Goal: Task Accomplishment & Management: Manage account settings

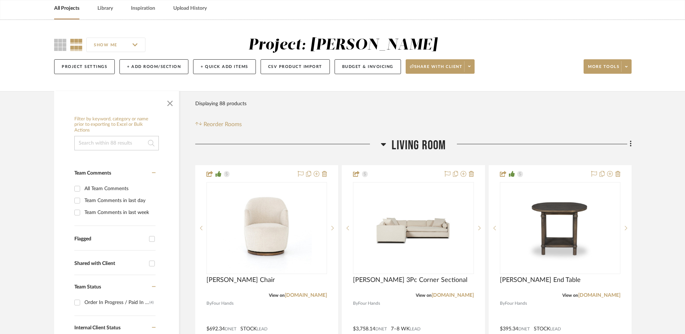
scroll to position [72, 0]
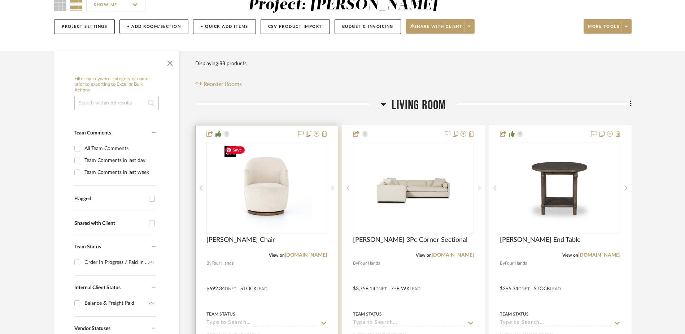
click at [269, 167] on img "0" at bounding box center [267, 188] width 90 height 90
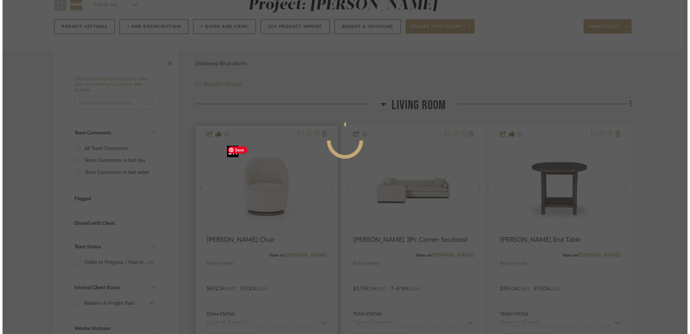
scroll to position [0, 0]
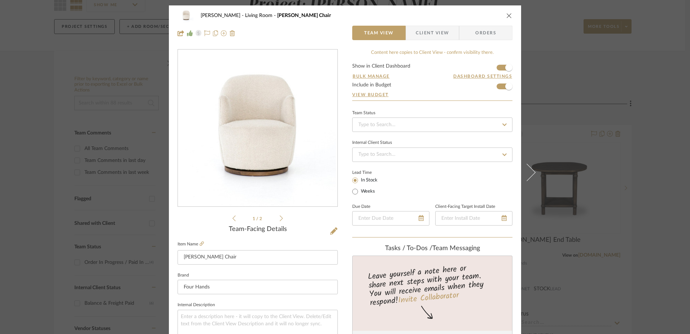
click at [508, 14] on icon "close" at bounding box center [510, 16] width 6 height 6
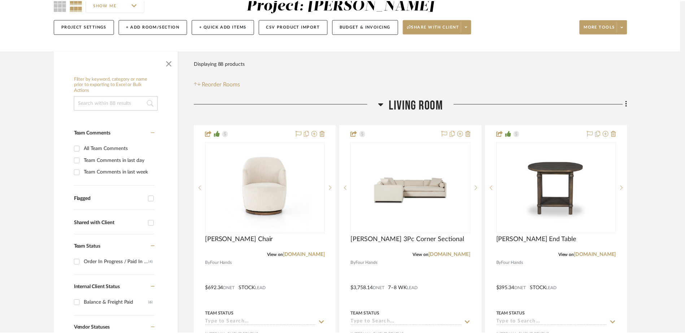
scroll to position [72, 0]
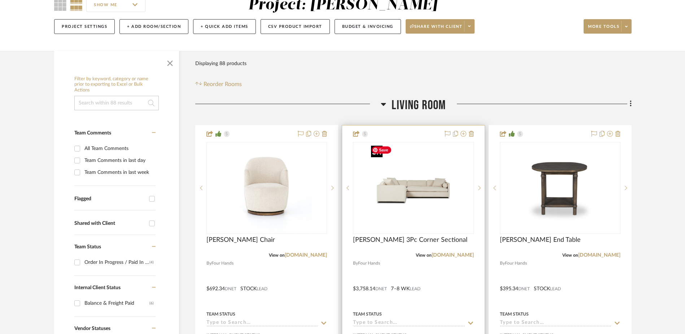
click at [400, 196] on img "0" at bounding box center [413, 188] width 90 height 90
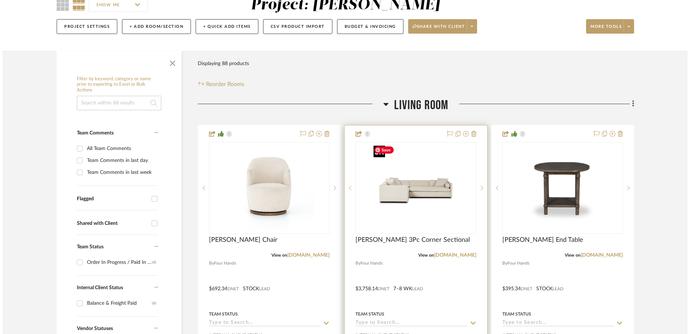
scroll to position [0, 0]
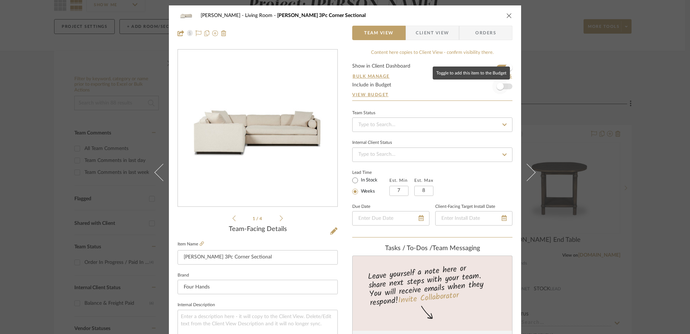
click at [497, 89] on span "button" at bounding box center [500, 86] width 7 height 7
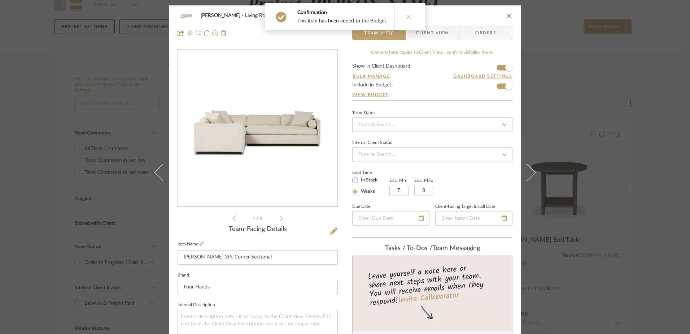
click at [507, 16] on icon "close" at bounding box center [510, 16] width 6 height 6
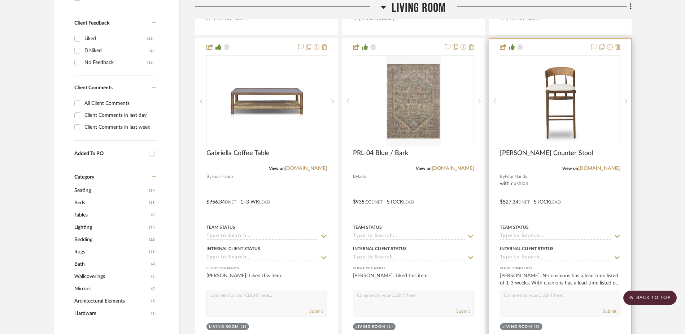
scroll to position [469, 0]
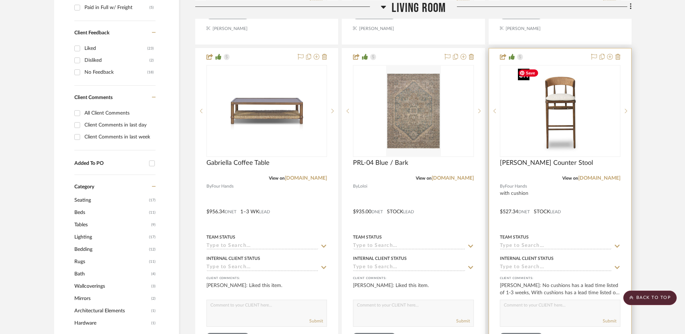
click at [0, 0] on img at bounding box center [0, 0] width 0 height 0
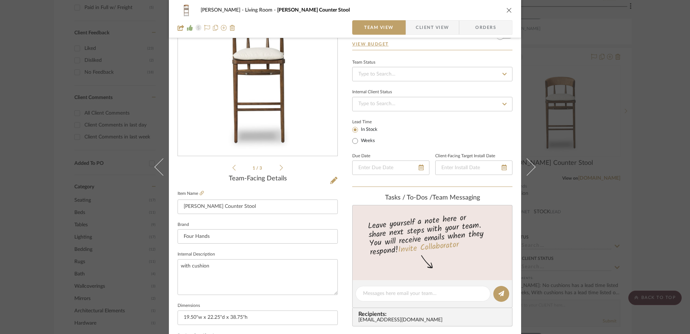
scroll to position [0, 0]
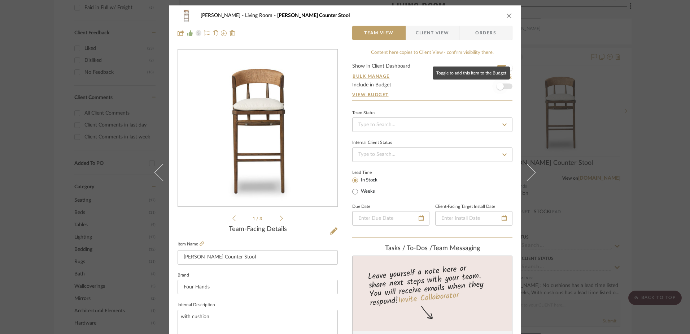
click at [502, 86] on span "button" at bounding box center [500, 86] width 16 height 16
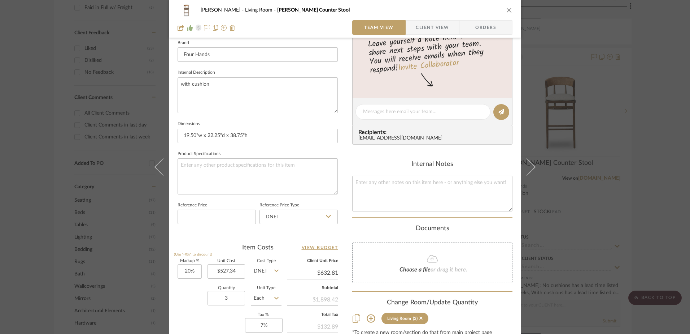
scroll to position [325, 0]
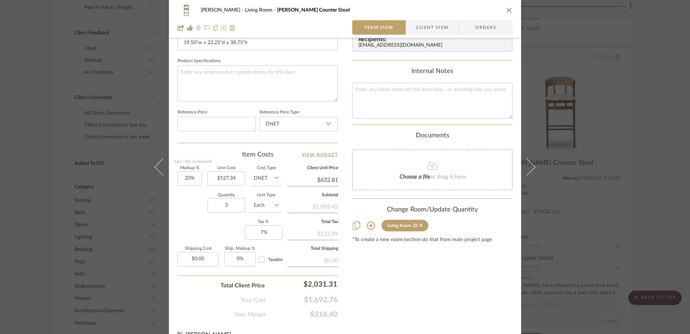
click at [507, 10] on icon "close" at bounding box center [510, 10] width 6 height 6
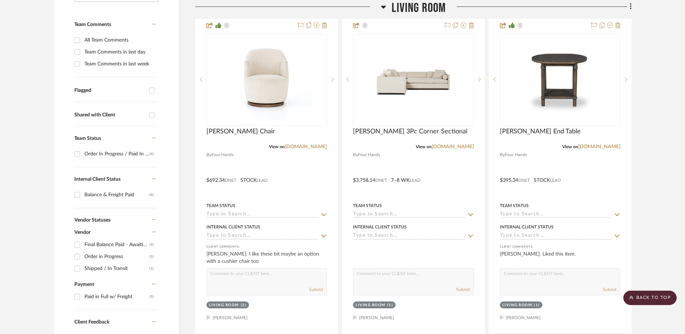
scroll to position [0, 0]
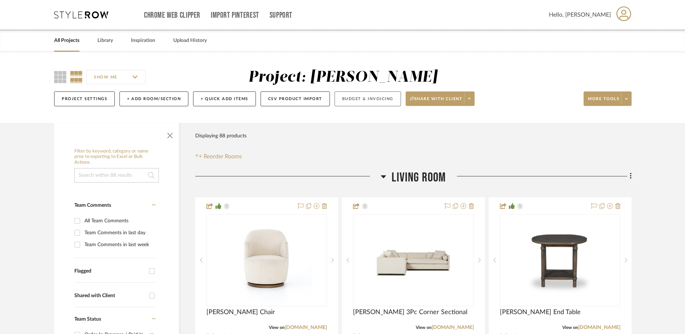
click at [359, 98] on button "Budget & Invoicing" at bounding box center [368, 98] width 66 height 15
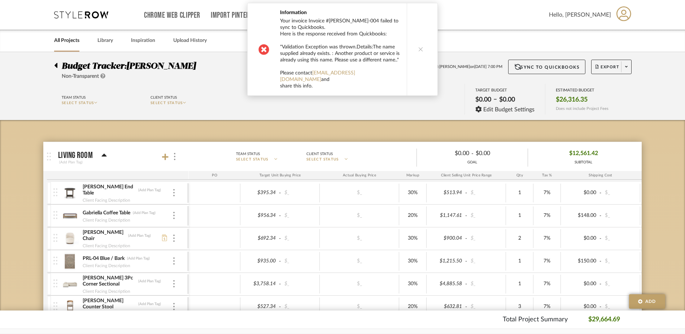
click at [418, 47] on icon at bounding box center [420, 49] width 5 height 5
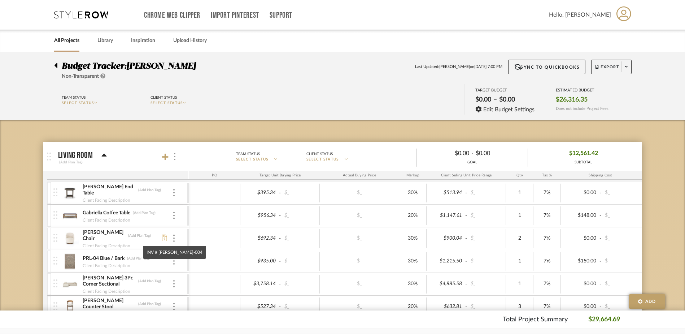
click at [163, 237] on icon at bounding box center [164, 237] width 5 height 6
click at [537, 68] on button "Sync to QuickBooks" at bounding box center [547, 67] width 78 height 14
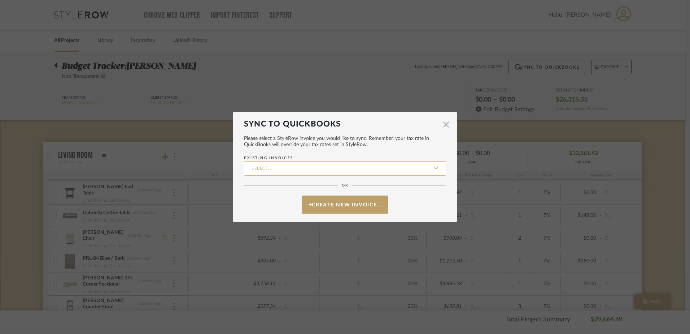
click at [338, 172] on input "Existing Invoices" at bounding box center [345, 168] width 202 height 14
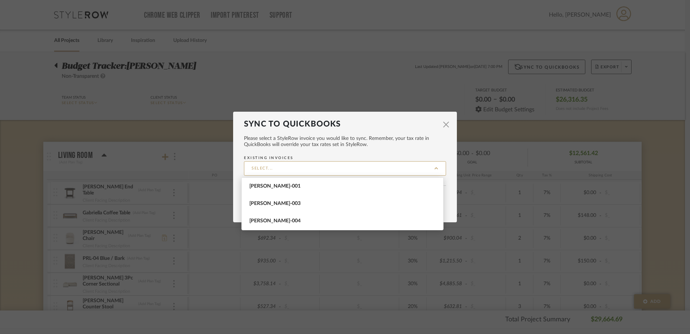
click at [307, 155] on mat-dialog-content "Please select a StyleRow invoice you would like to sync. Remember, your tax rat…" at bounding box center [345, 171] width 202 height 85
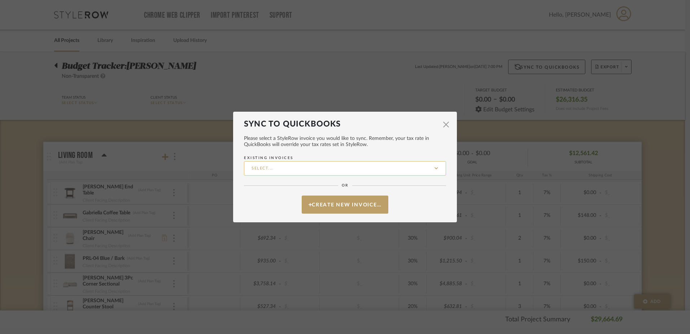
click at [340, 166] on input "Existing Invoices" at bounding box center [345, 168] width 202 height 14
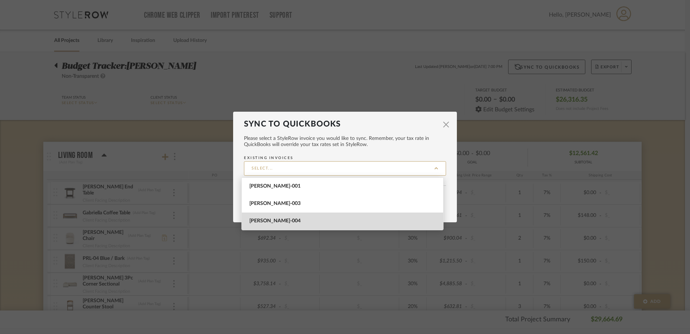
click at [281, 220] on span "[PERSON_NAME]-004" at bounding box center [343, 221] width 188 height 6
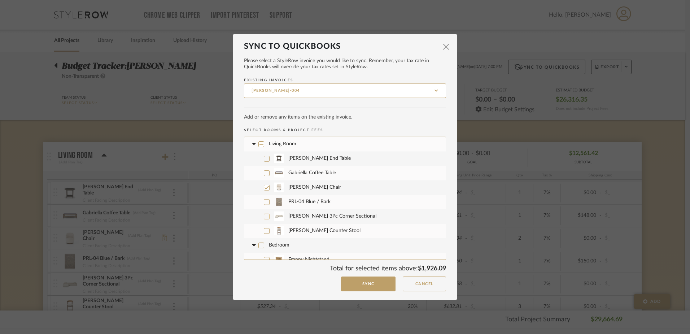
click at [264, 217] on icon at bounding box center [266, 216] width 5 height 5
click at [265, 230] on icon at bounding box center [267, 231] width 5 height 4
click at [365, 287] on button "Sync" at bounding box center [368, 283] width 55 height 15
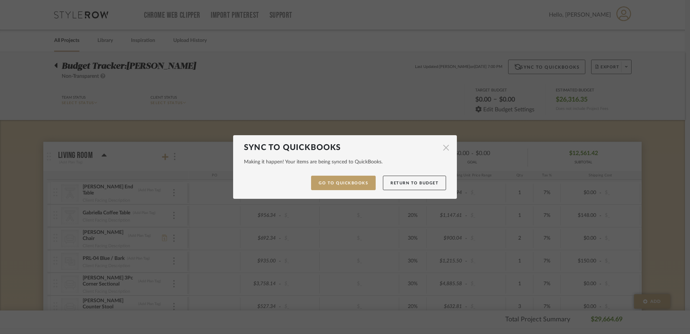
click at [442, 146] on span "button" at bounding box center [446, 147] width 14 height 14
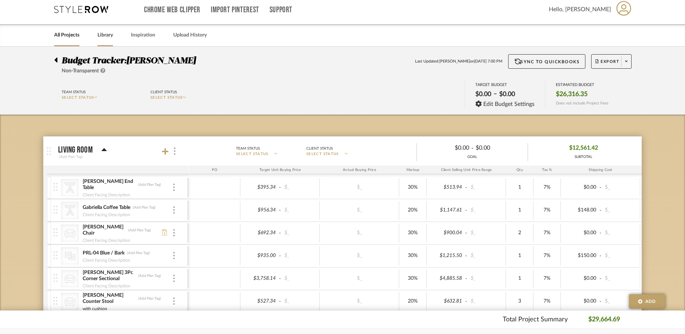
scroll to position [36, 0]
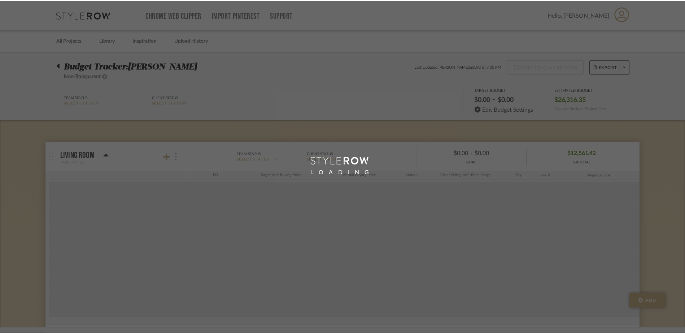
scroll to position [36, 0]
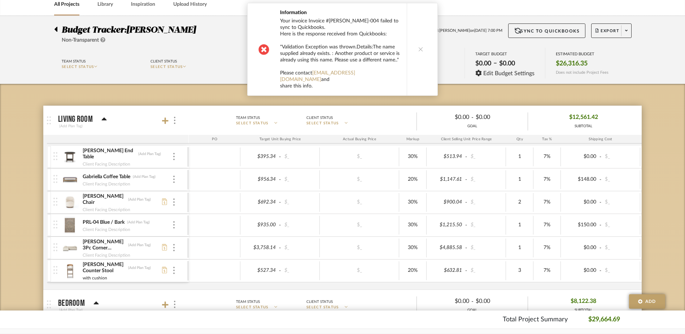
click at [418, 47] on icon at bounding box center [420, 49] width 5 height 5
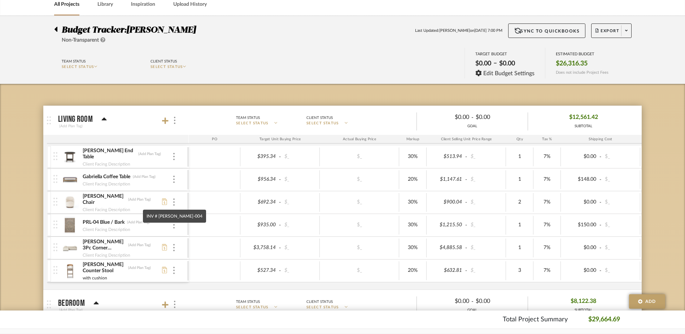
click at [165, 202] on icon at bounding box center [164, 201] width 5 height 6
click at [535, 30] on button "Sync to QuickBooks" at bounding box center [547, 30] width 78 height 14
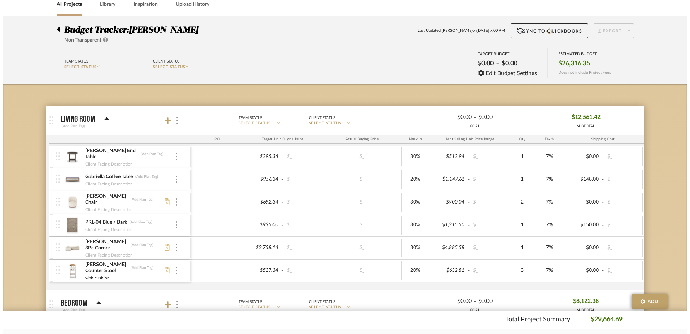
scroll to position [0, 0]
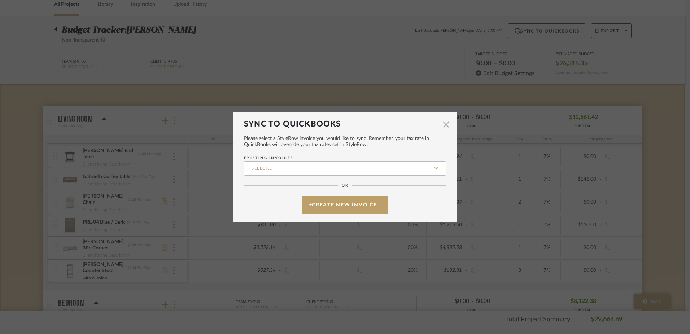
click at [352, 165] on input "Existing Invoices" at bounding box center [345, 168] width 202 height 14
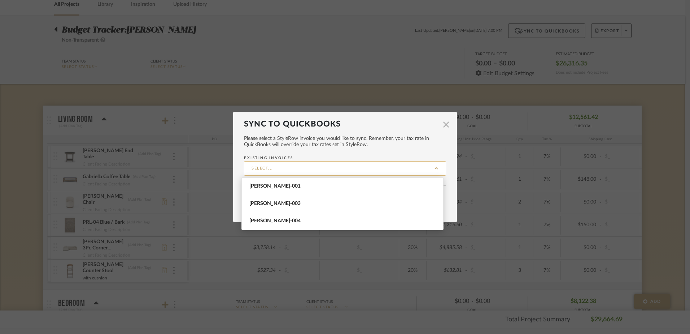
click at [352, 165] on input "Existing Invoices" at bounding box center [345, 168] width 202 height 14
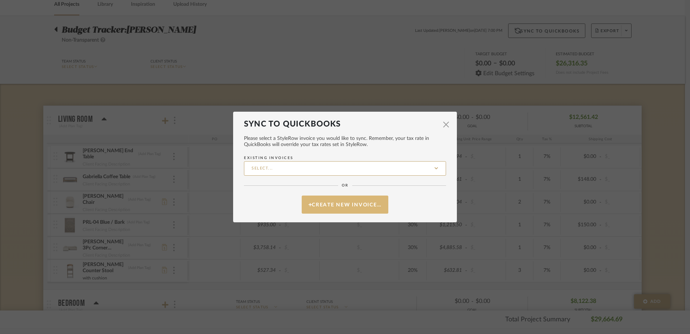
click at [361, 211] on button "Create New Invoice…" at bounding box center [345, 204] width 87 height 18
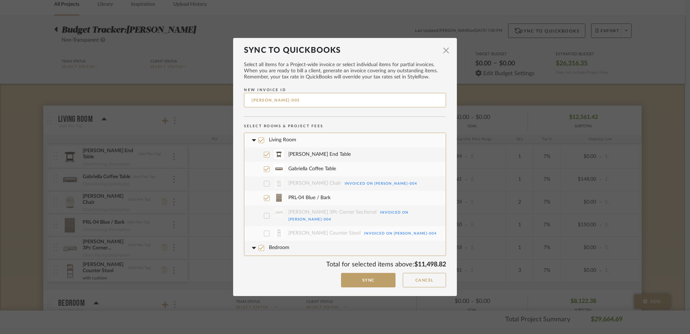
click at [285, 100] on input "MILLER-005" at bounding box center [345, 100] width 202 height 14
click at [265, 99] on input "MILLER-005" at bounding box center [345, 100] width 202 height 14
click at [303, 101] on input "MILLER ELLIOT-005" at bounding box center [345, 100] width 202 height 14
click at [286, 99] on input "MILLER ELLIOT-004" at bounding box center [345, 100] width 202 height 14
type input "MILLER ELLIOT 004"
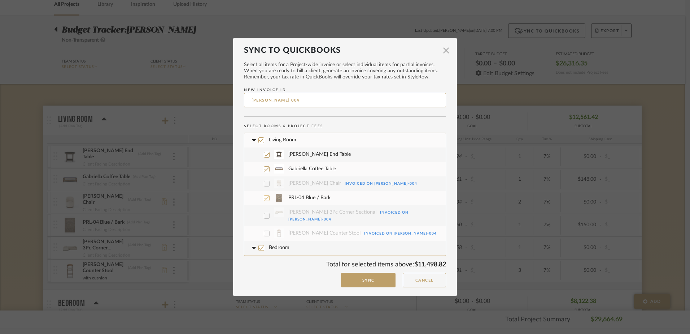
click at [265, 199] on icon at bounding box center [266, 197] width 5 height 5
click at [265, 168] on icon at bounding box center [266, 168] width 5 height 5
click at [264, 154] on icon at bounding box center [266, 154] width 5 height 5
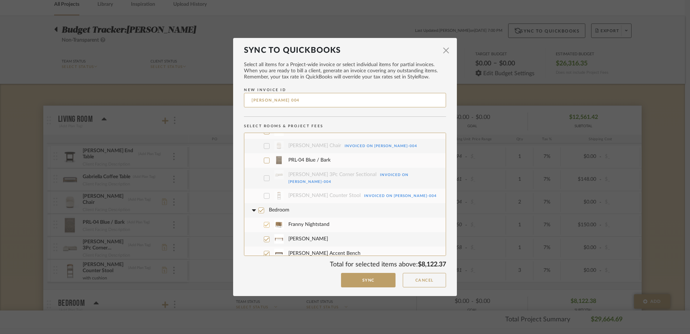
scroll to position [72, 0]
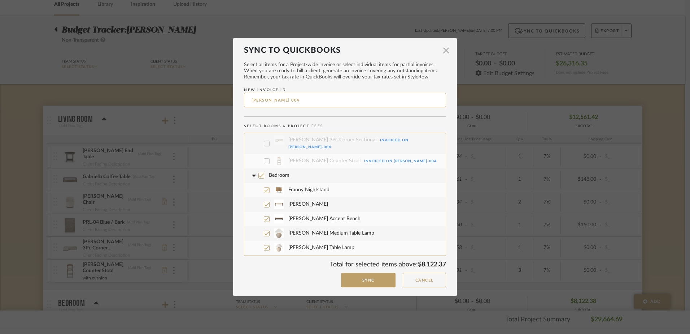
click at [266, 187] on icon at bounding box center [266, 189] width 5 height 5
click at [264, 202] on icon at bounding box center [266, 204] width 5 height 5
click at [264, 216] on icon at bounding box center [266, 218] width 5 height 5
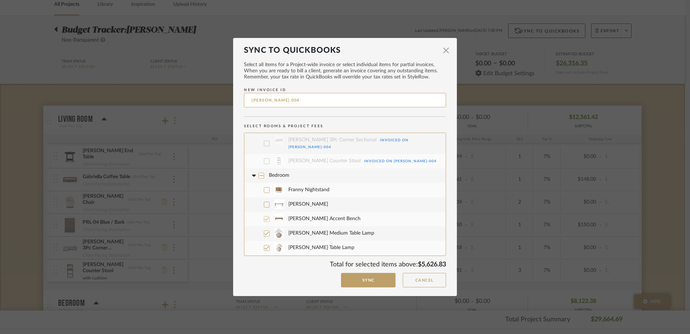
click at [266, 230] on label "[PERSON_NAME] Medium Table Lamp" at bounding box center [347, 233] width 185 height 14
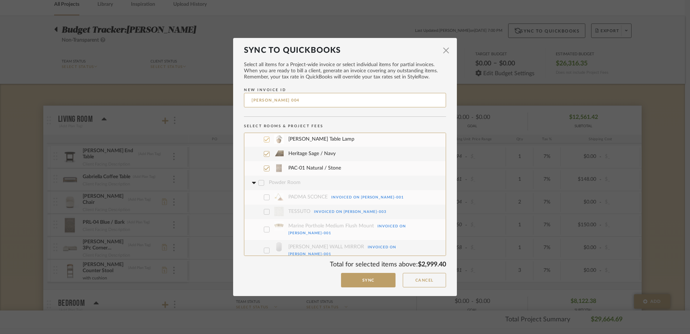
click at [265, 137] on icon at bounding box center [266, 139] width 5 height 5
click at [265, 151] on icon at bounding box center [266, 153] width 5 height 5
click at [265, 166] on icon at bounding box center [266, 168] width 5 height 5
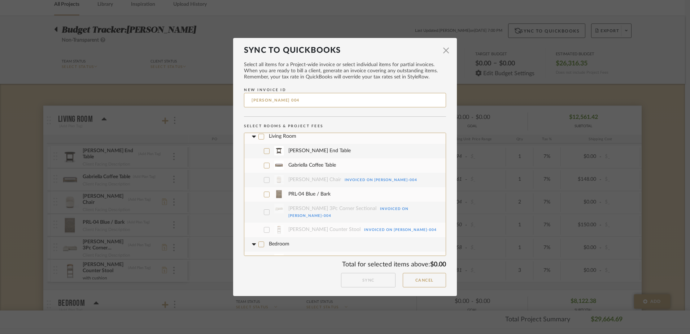
scroll to position [0, 0]
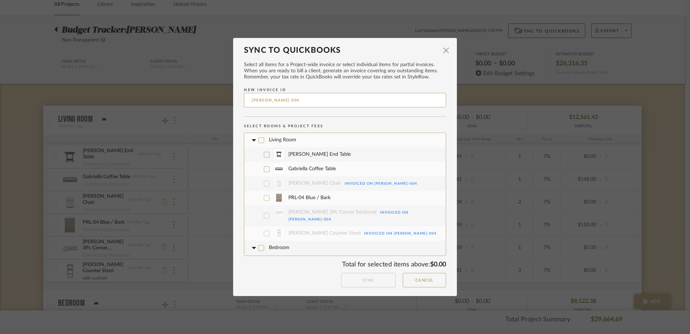
click at [264, 197] on icon at bounding box center [266, 197] width 5 height 5
click at [378, 276] on button "Sync" at bounding box center [368, 280] width 55 height 15
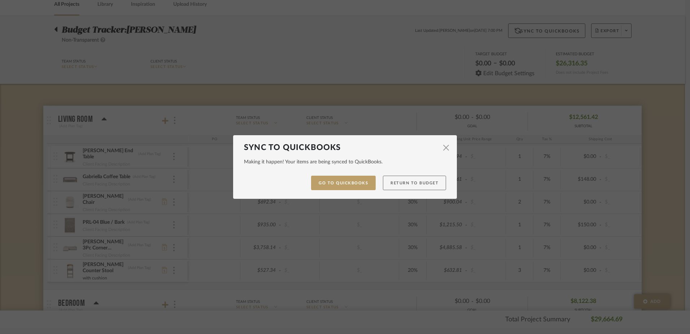
click at [419, 185] on button "Return to Budget" at bounding box center [414, 182] width 63 height 15
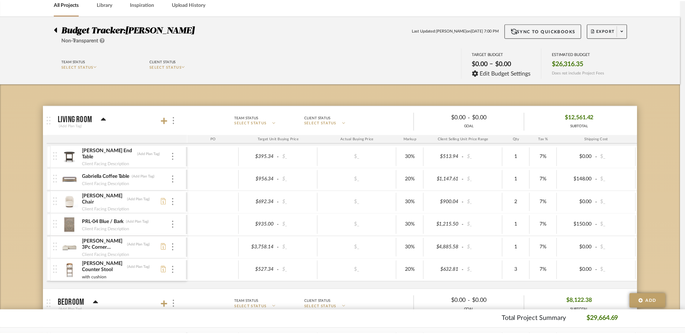
scroll to position [36, 0]
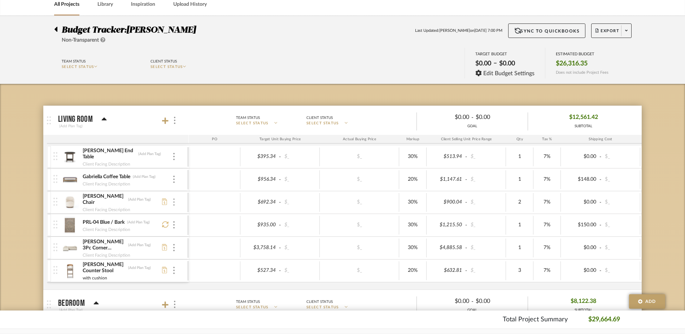
click at [173, 200] on div at bounding box center [174, 202] width 4 height 8
click at [198, 220] on span "Manage Item" at bounding box center [209, 218] width 43 height 6
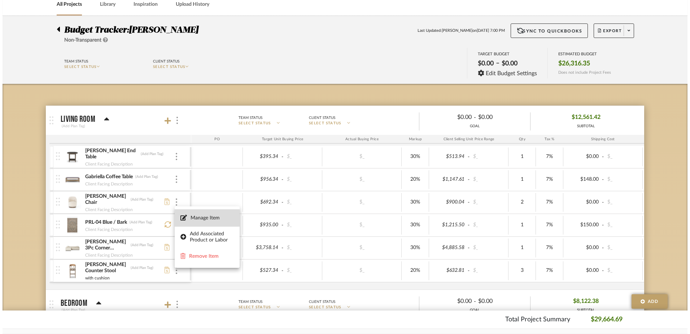
scroll to position [0, 0]
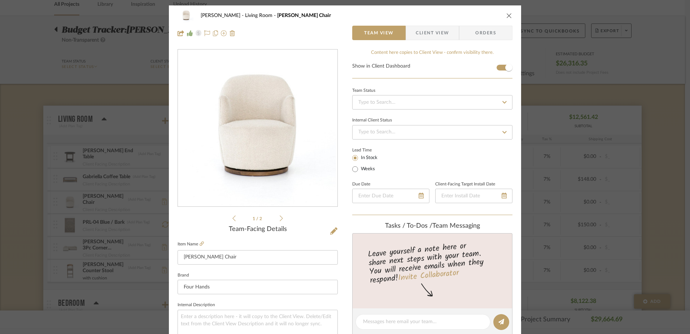
click at [507, 15] on icon "close" at bounding box center [510, 16] width 6 height 6
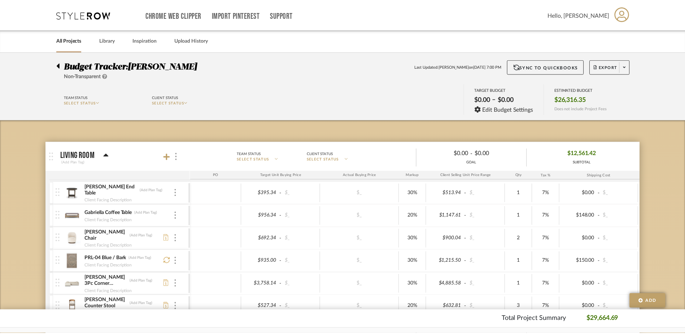
scroll to position [36, 0]
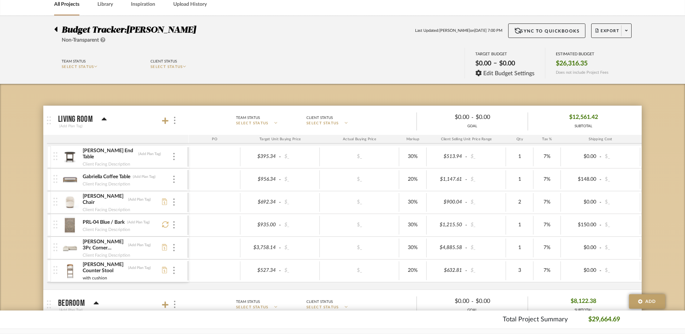
click at [58, 203] on div at bounding box center [56, 202] width 10 height 22
click at [165, 201] on icon at bounding box center [164, 201] width 5 height 6
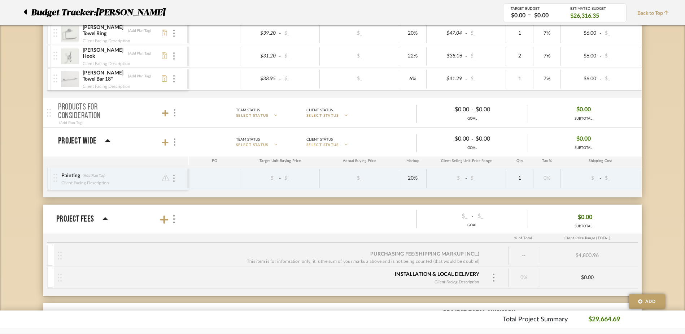
scroll to position [939, 0]
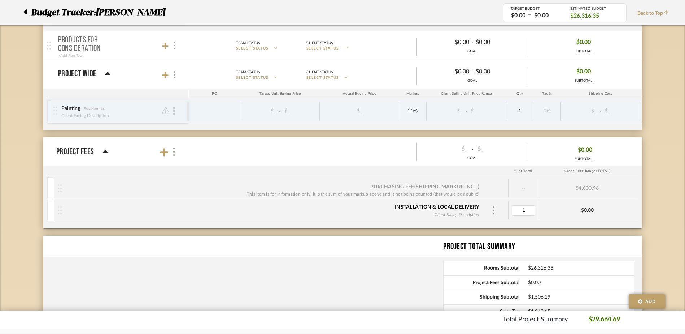
type input "10"
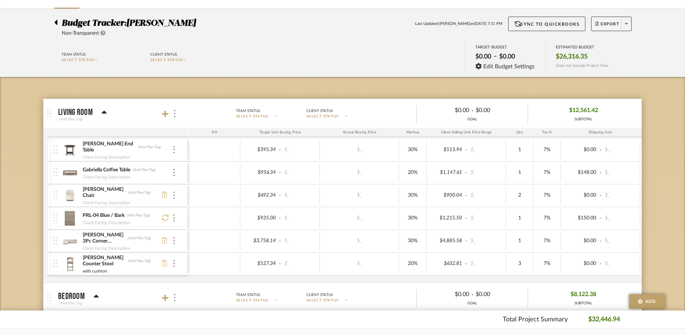
scroll to position [72, 0]
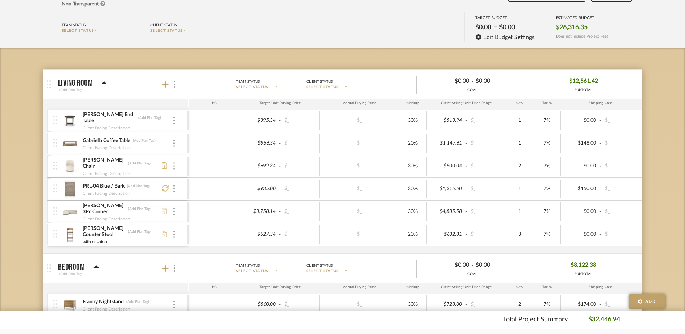
click at [173, 163] on div at bounding box center [174, 166] width 4 height 8
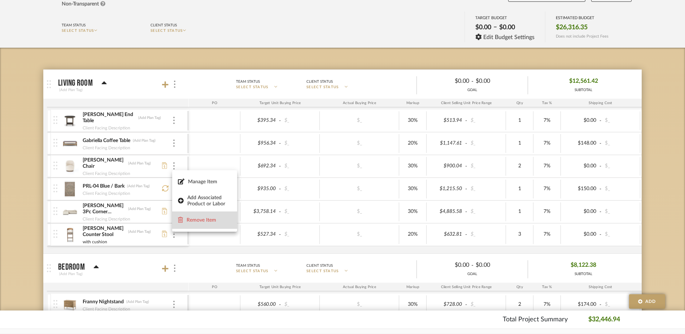
click at [201, 220] on span "Remove Item" at bounding box center [209, 220] width 45 height 6
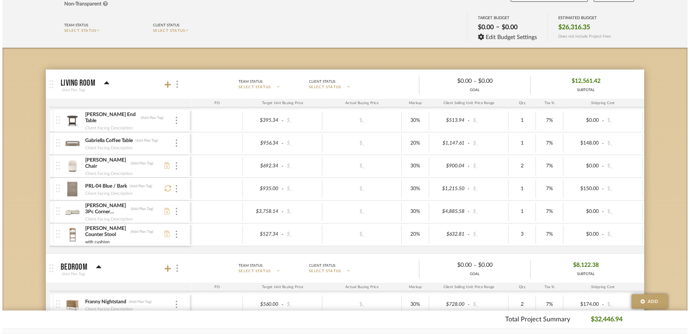
scroll to position [0, 0]
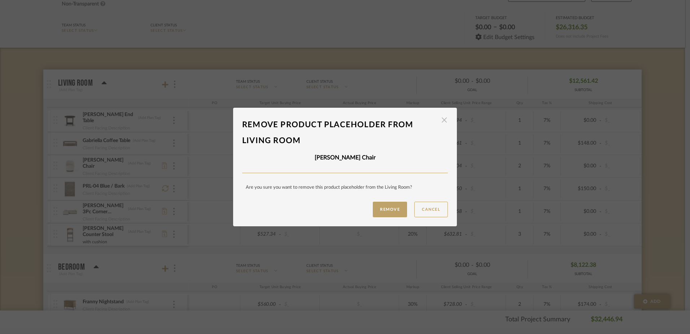
click at [440, 120] on span "button" at bounding box center [444, 120] width 14 height 14
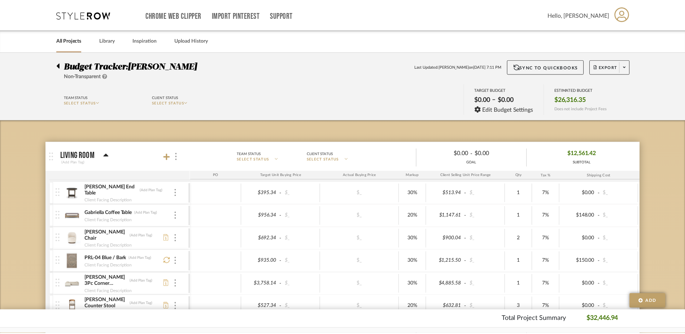
scroll to position [72, 0]
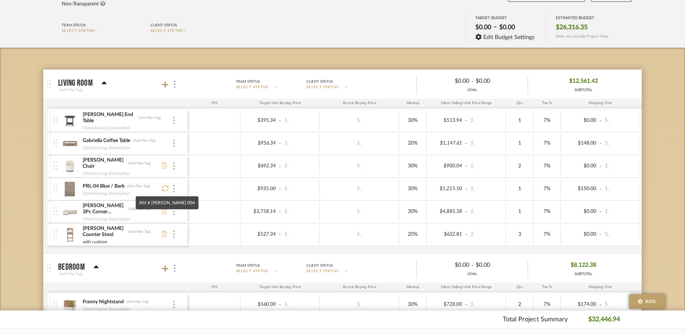
click at [163, 190] on icon at bounding box center [165, 188] width 6 height 6
